Goal: Information Seeking & Learning: Find specific fact

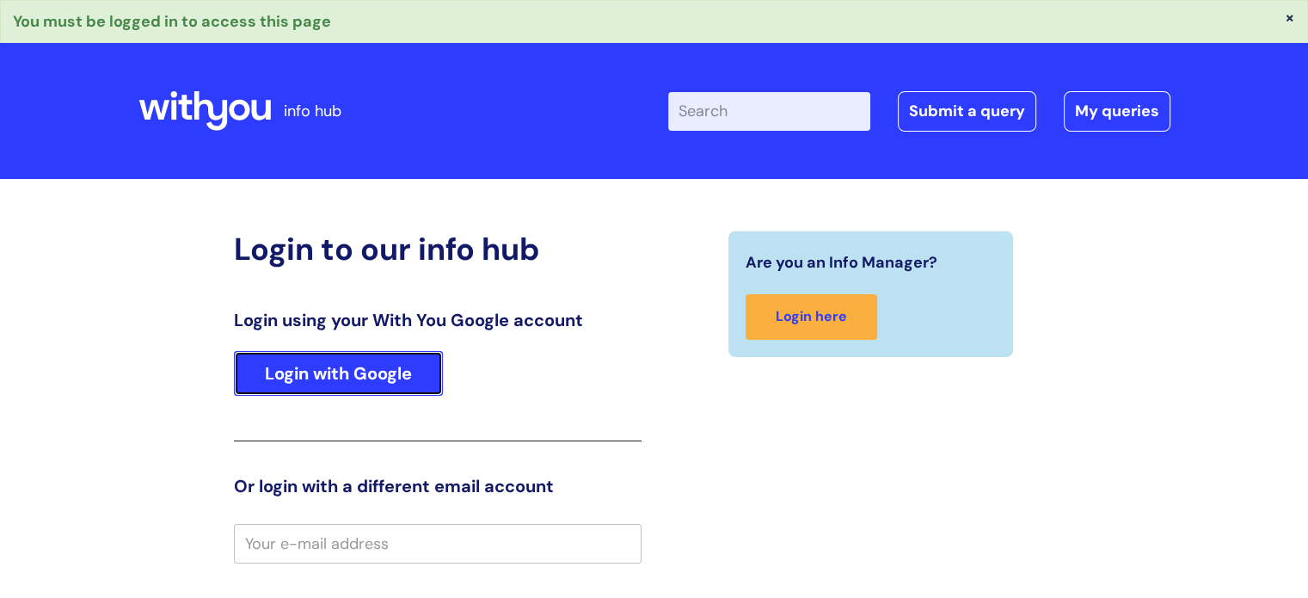
click at [393, 384] on link "Login with Google" at bounding box center [338, 373] width 209 height 45
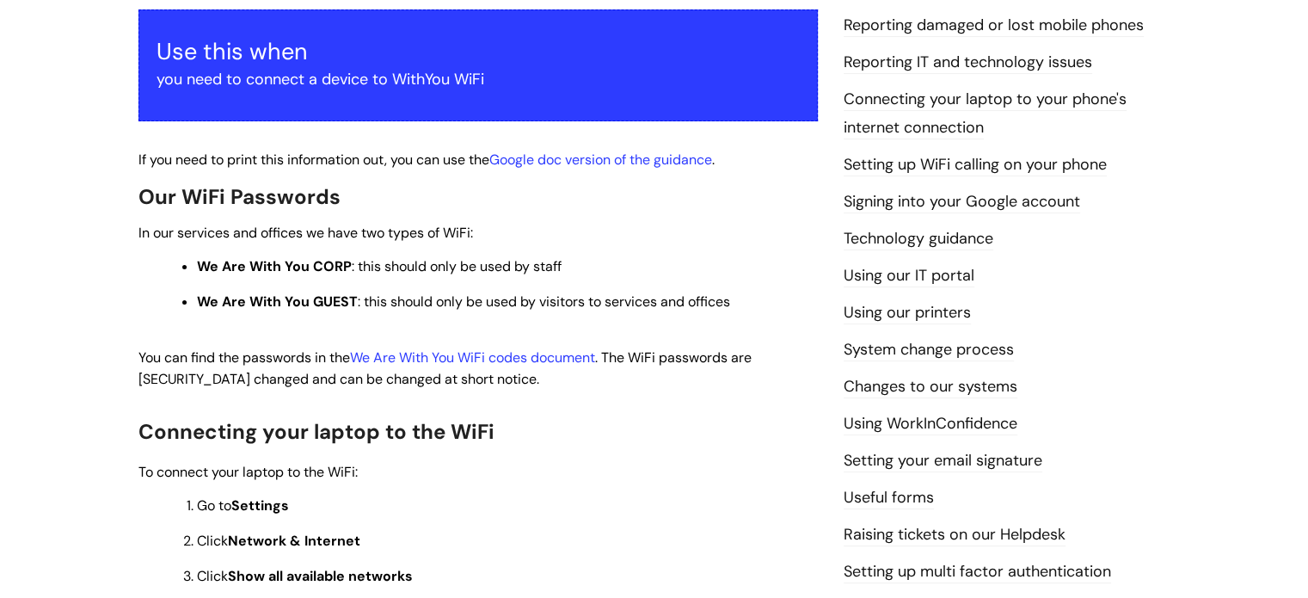
scroll to position [344, 0]
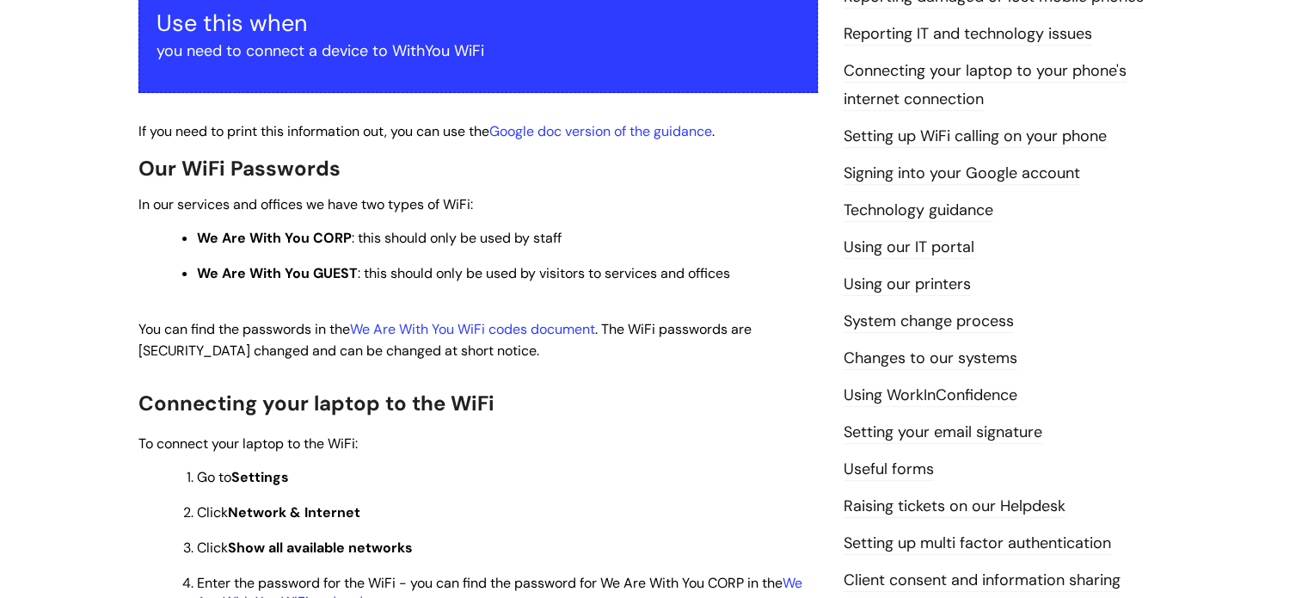
click at [514, 198] on p "In our services and offices we have two types of WiFi:" at bounding box center [477, 203] width 679 height 21
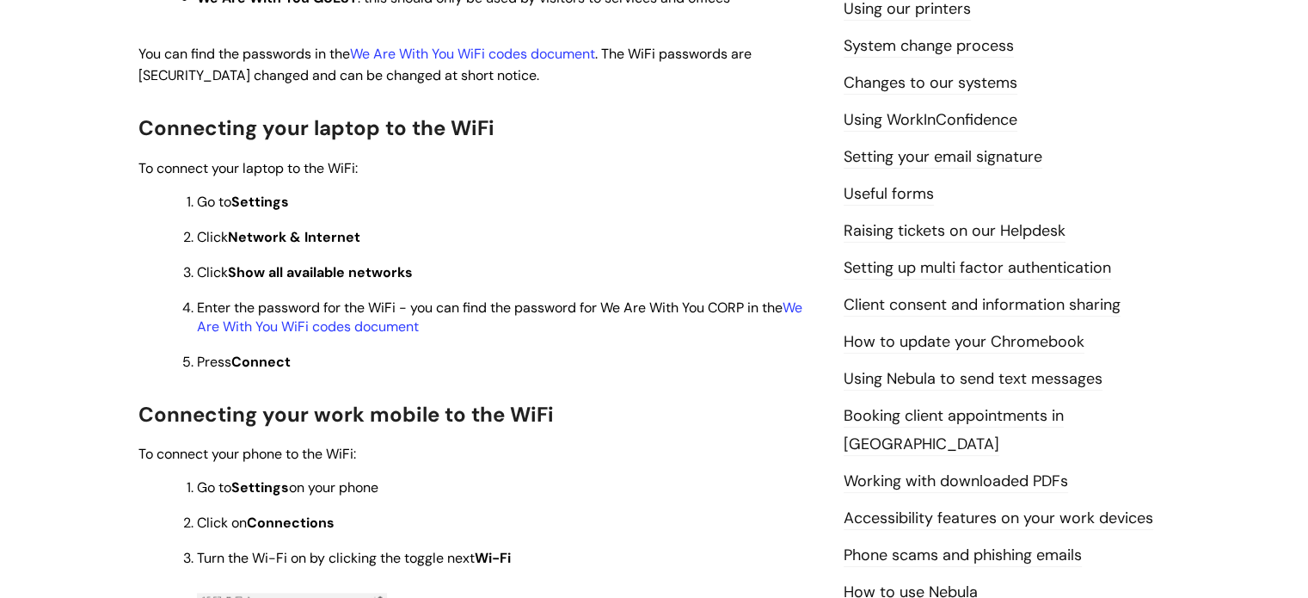
scroll to position [608, 0]
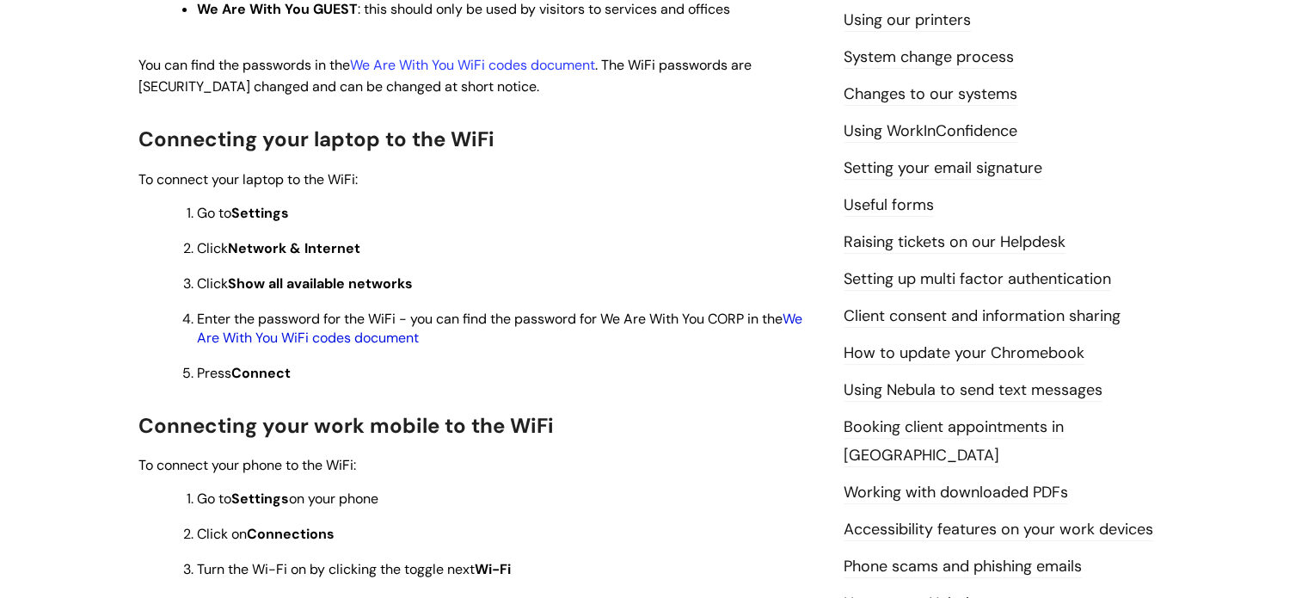
click at [322, 336] on link "We Are With You WiFi codes document" at bounding box center [499, 328] width 605 height 37
